Goal: Task Accomplishment & Management: Manage account settings

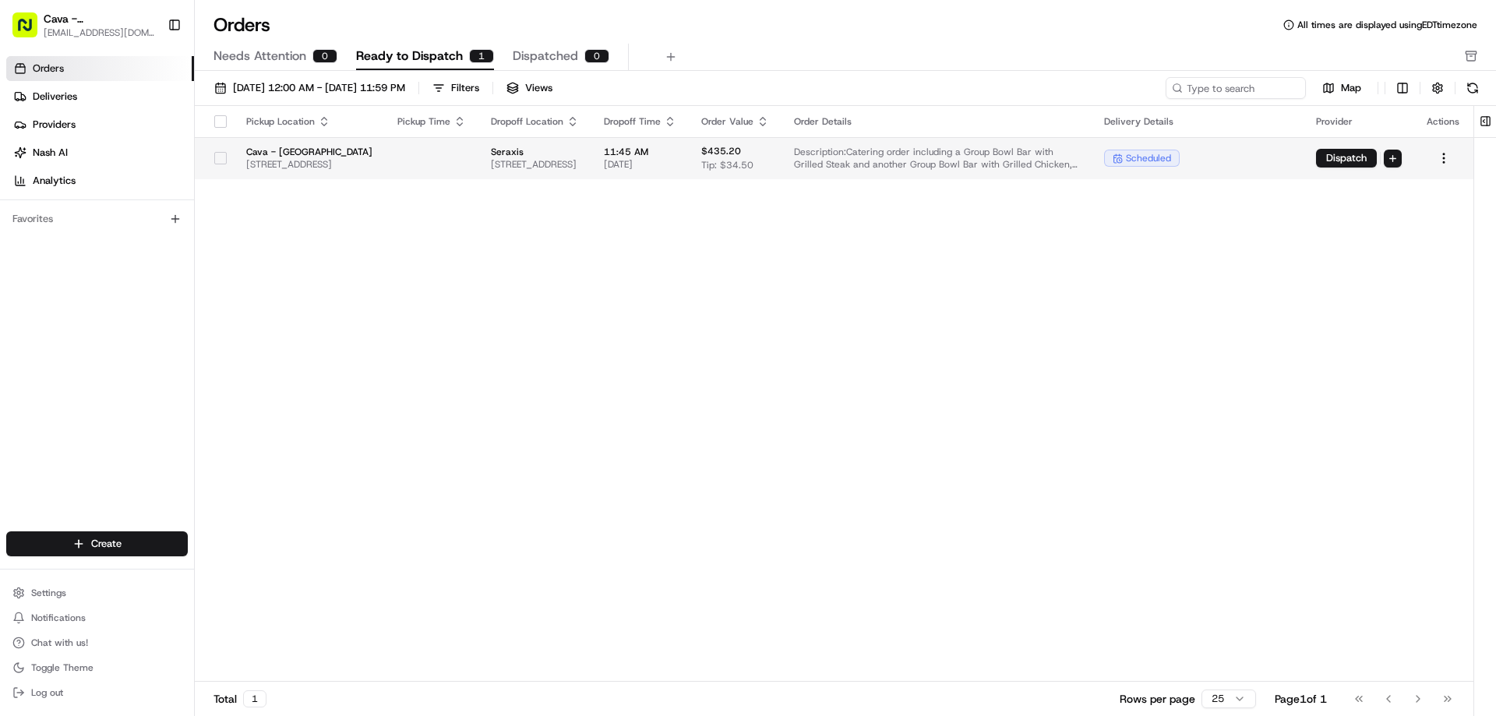
click at [214, 160] on button "button" at bounding box center [220, 158] width 12 height 12
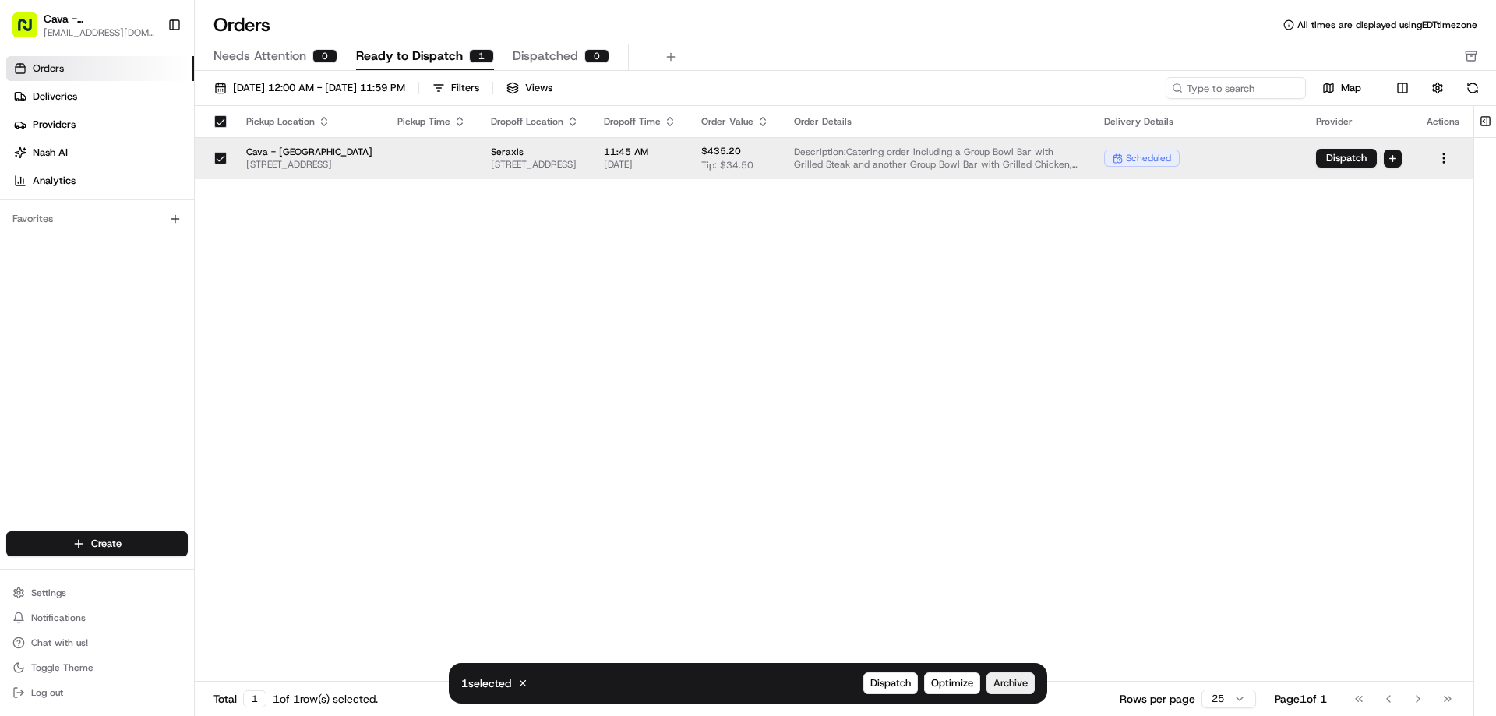
click at [1008, 679] on span "Archive" at bounding box center [1011, 683] width 34 height 14
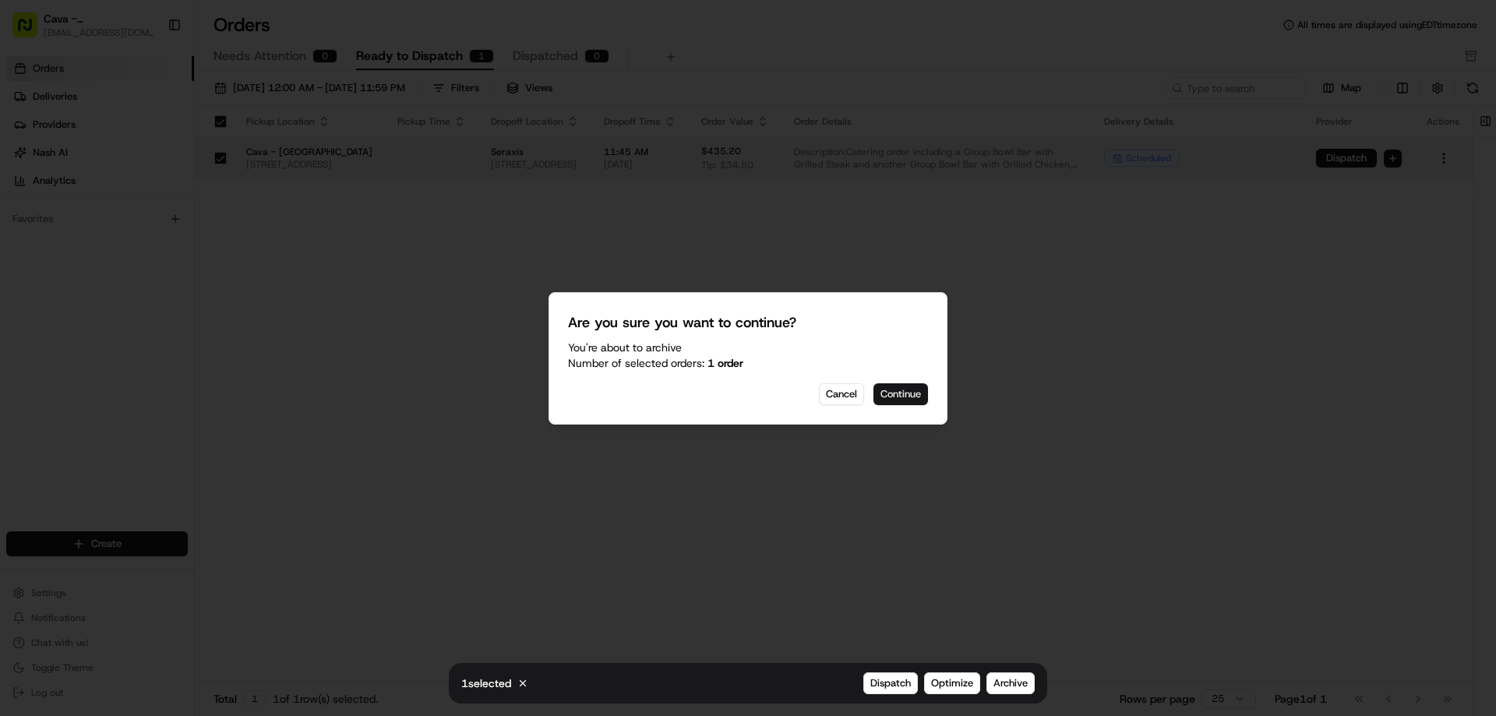
click at [909, 400] on button "Continue" at bounding box center [901, 394] width 55 height 22
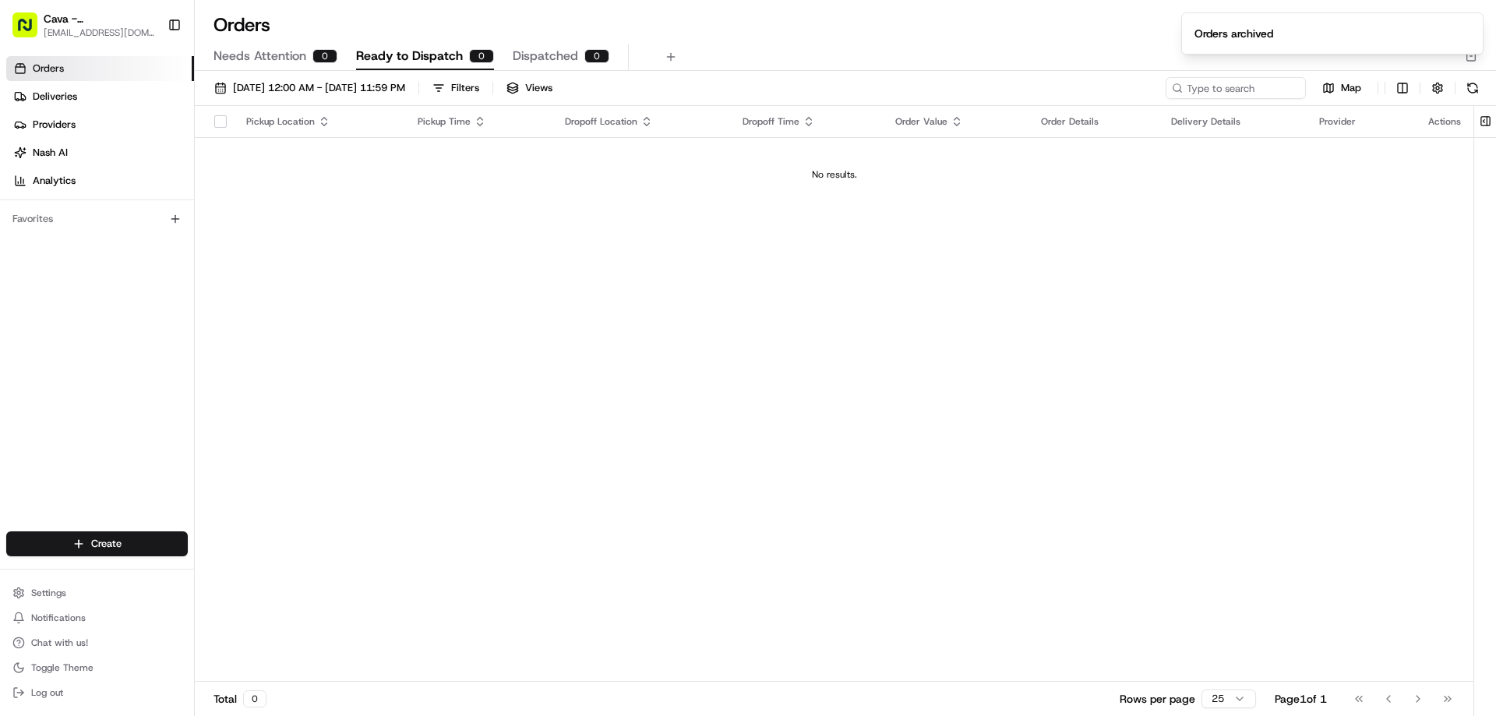
drag, startPoint x: 36, startPoint y: 101, endPoint x: 182, endPoint y: 111, distance: 146.8
click at [37, 101] on span "Deliveries" at bounding box center [55, 97] width 44 height 14
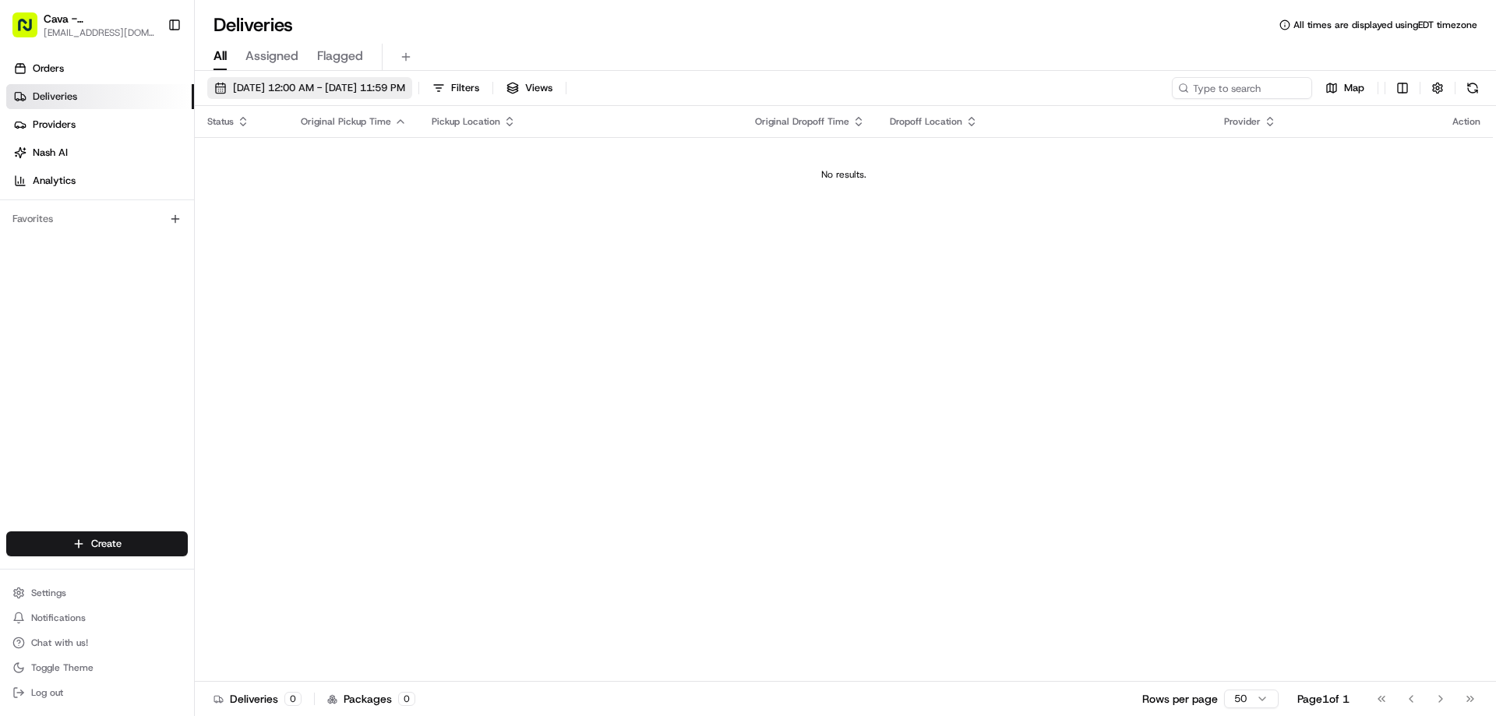
click at [375, 89] on span "[DATE] 12:00 AM - [DATE] 11:59 PM" at bounding box center [319, 88] width 172 height 14
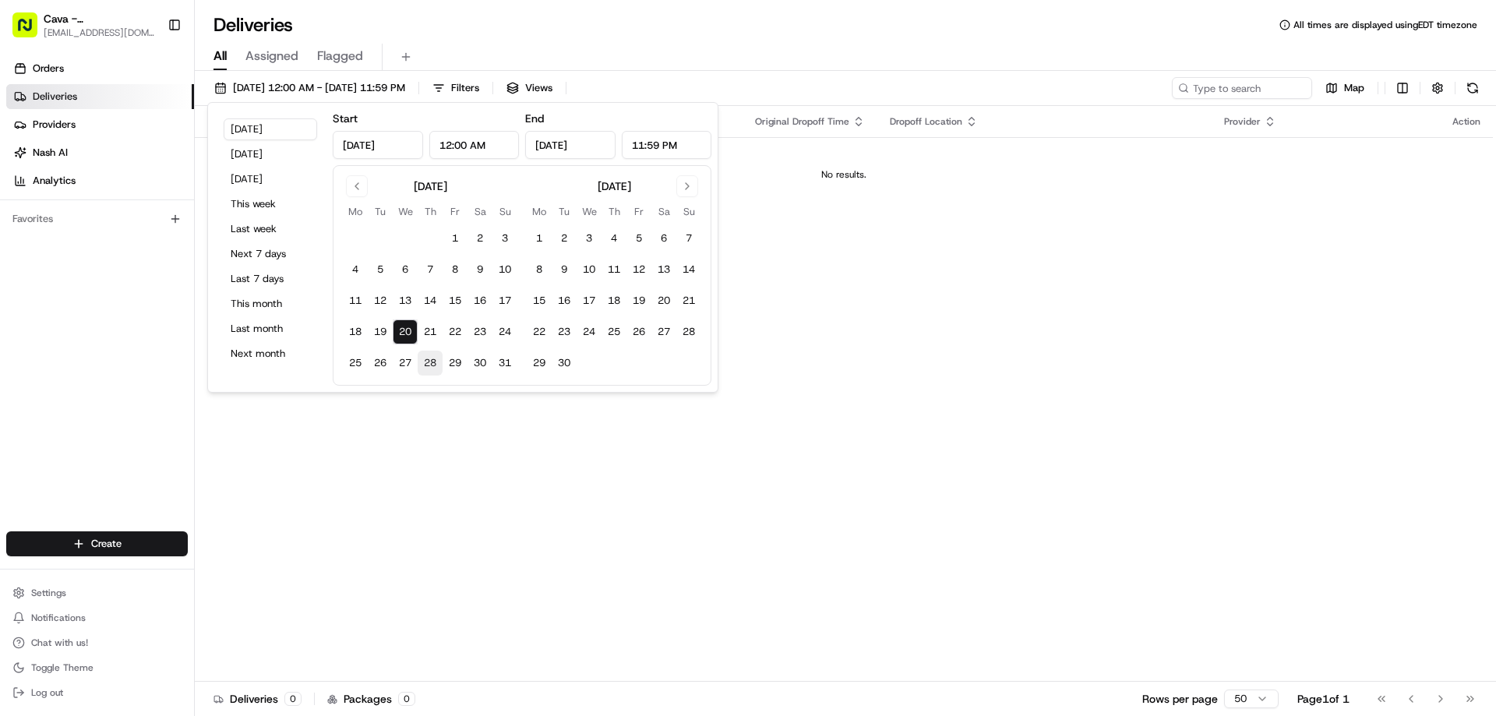
click at [421, 351] on button "28" at bounding box center [430, 363] width 25 height 25
type input "[DATE]"
click at [429, 333] on button "21" at bounding box center [430, 332] width 25 height 25
click at [443, 331] on tr "18 19 20 21 22 23 24" at bounding box center [430, 332] width 175 height 25
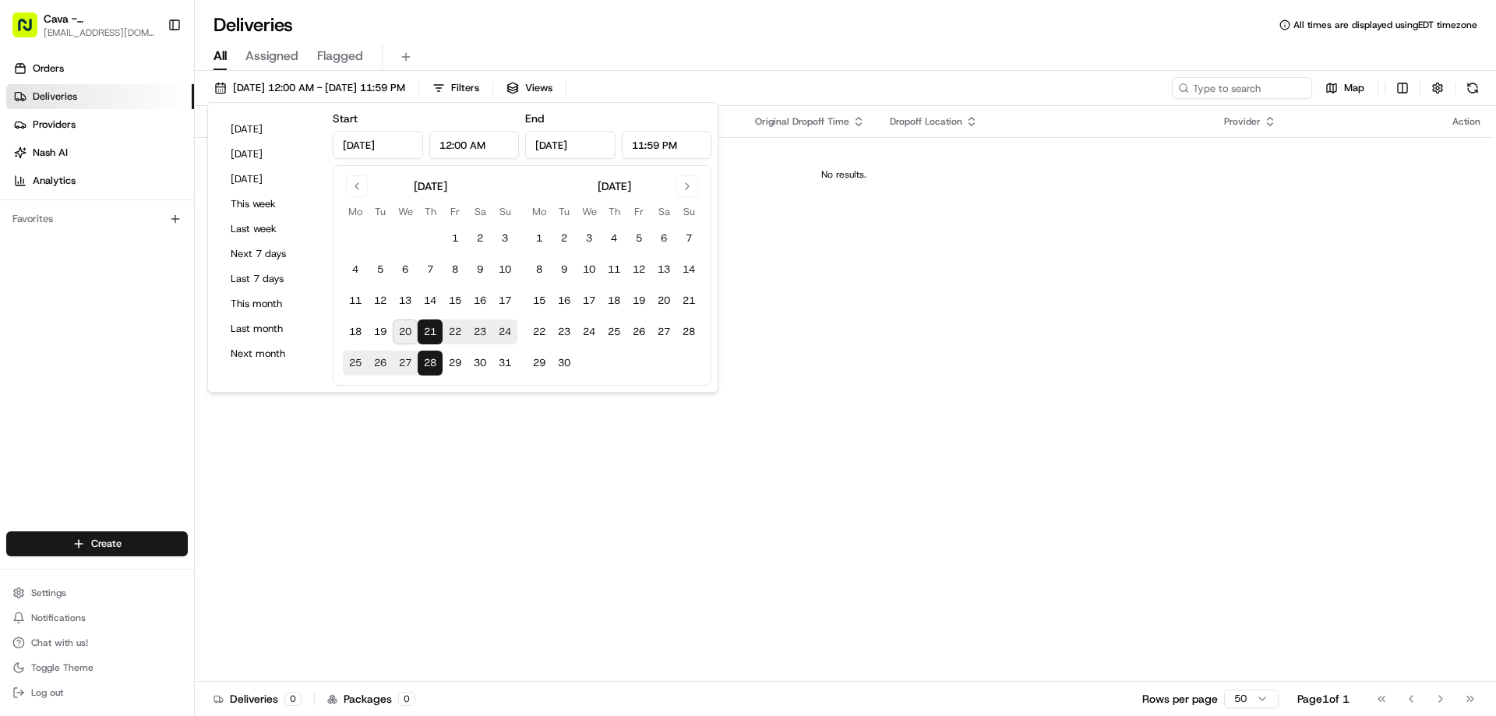
click at [450, 328] on button "22" at bounding box center [455, 332] width 25 height 25
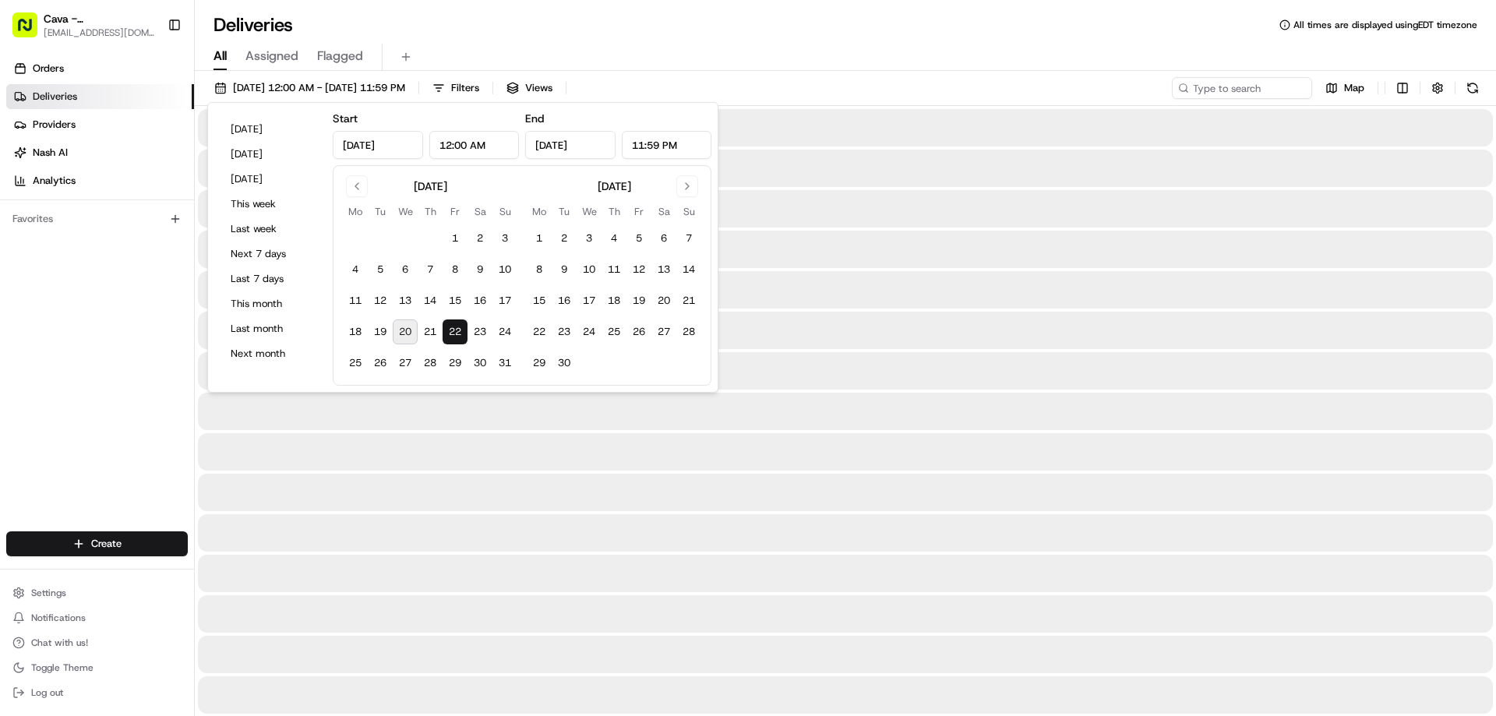
type input "[DATE]"
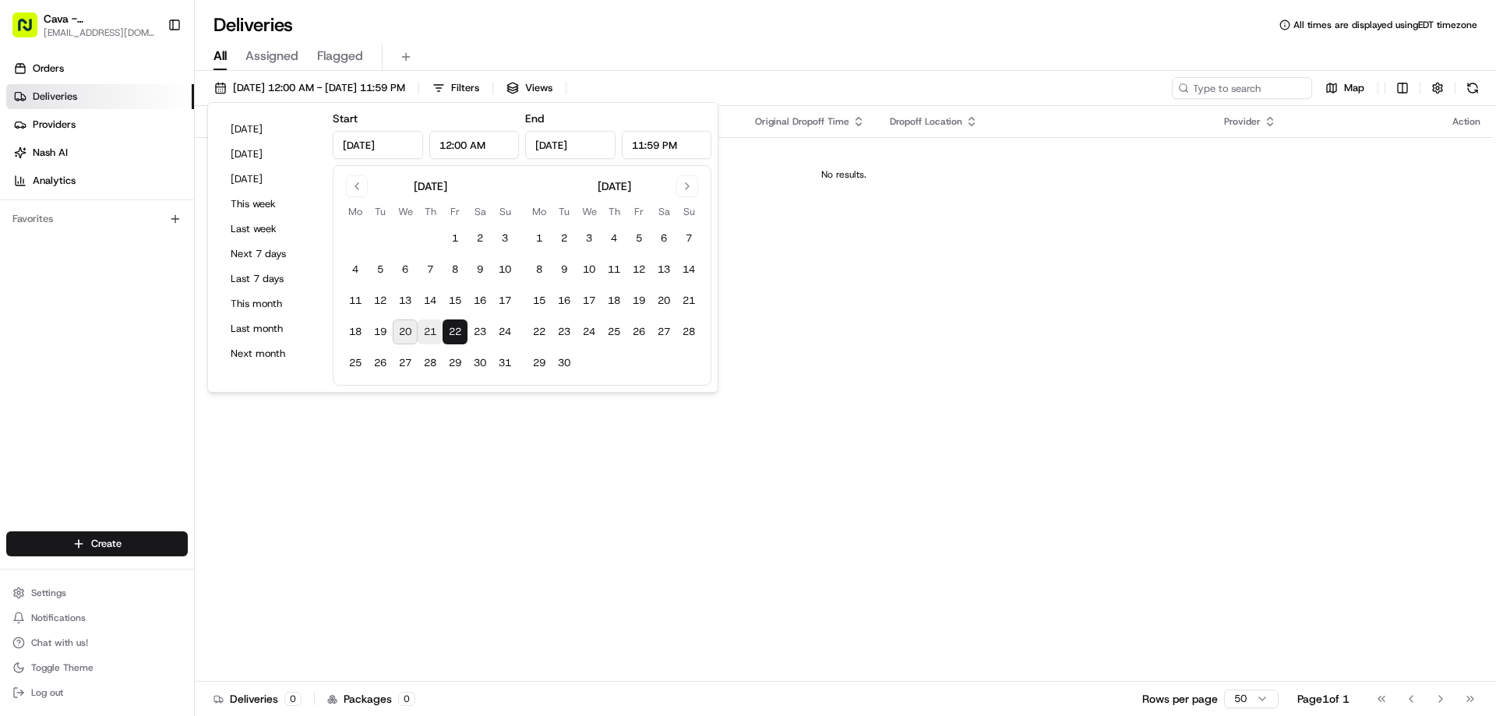
click at [425, 322] on button "21" at bounding box center [430, 332] width 25 height 25
type input "[DATE]"
click at [398, 409] on div "Status Original Pickup Time Pickup Location Original Dropoff Time Dropoff Locat…" at bounding box center [844, 394] width 1298 height 576
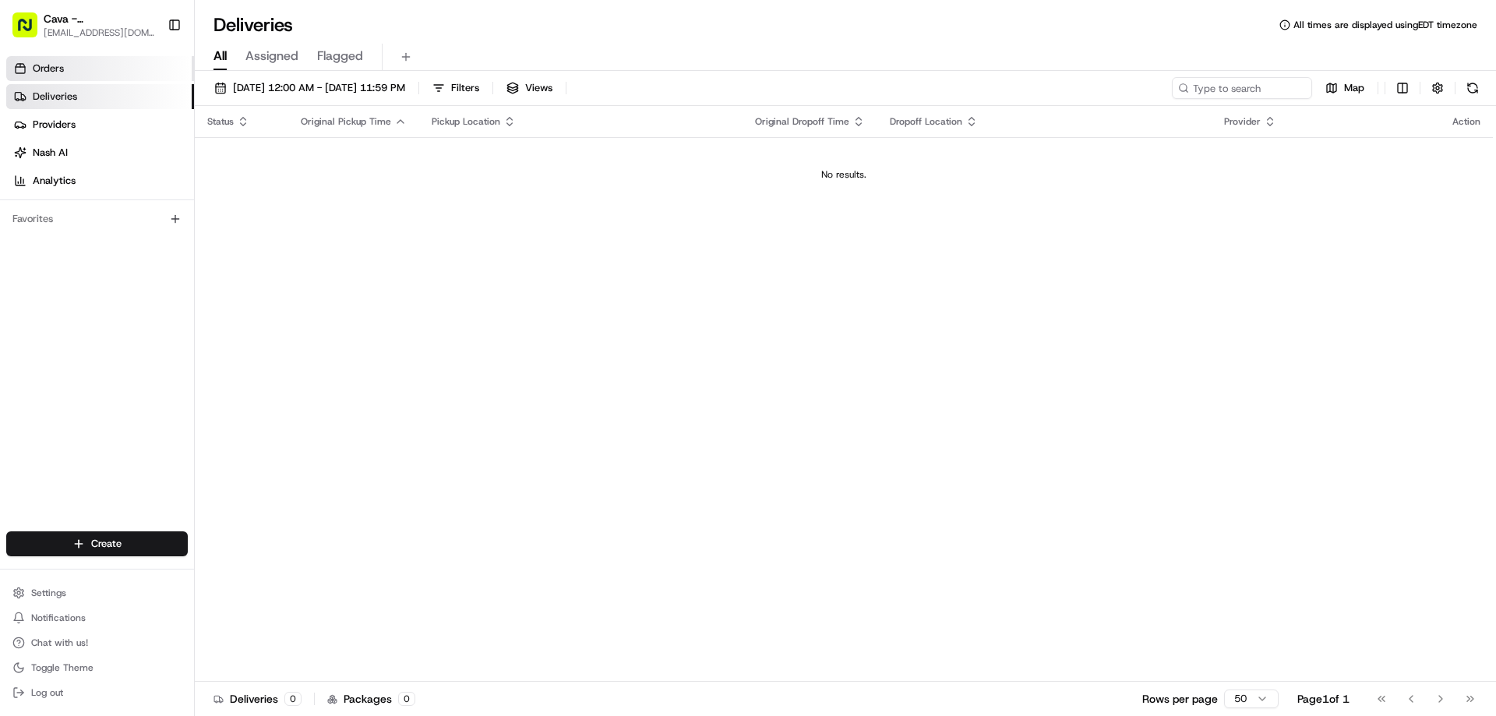
click at [119, 70] on link "Orders" at bounding box center [100, 68] width 188 height 25
